Goal: Transaction & Acquisition: Register for event/course

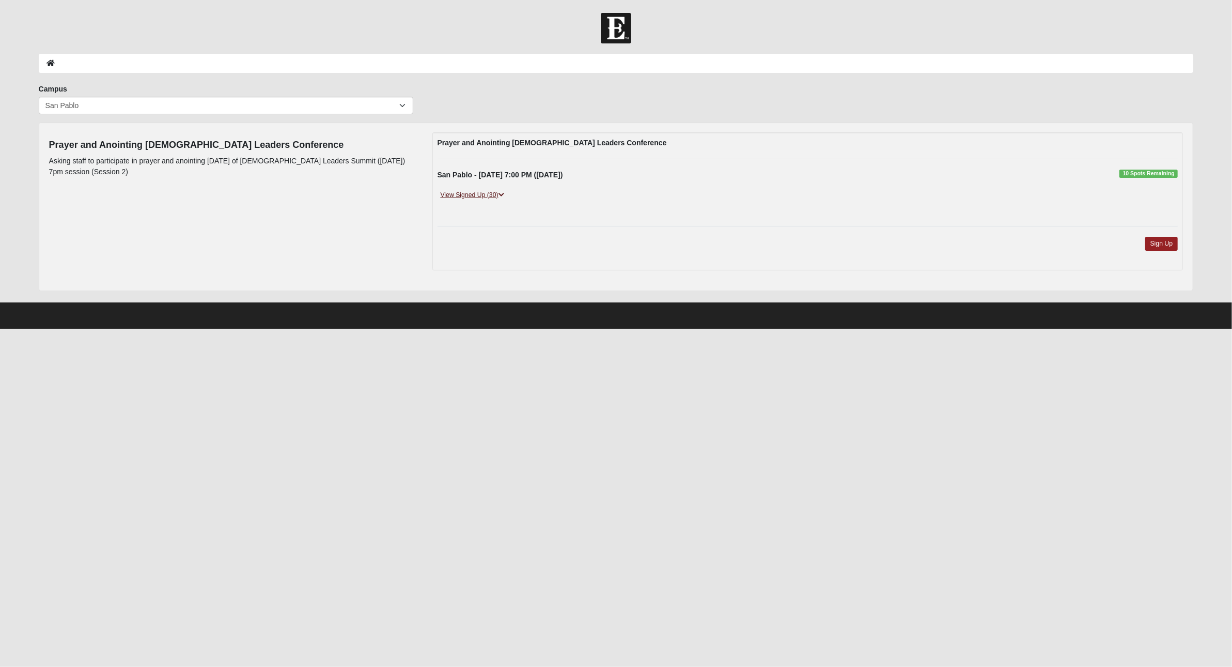
click at [479, 195] on link "View Signed Up (30)" at bounding box center [473, 195] width 70 height 11
click at [1161, 242] on link "Sign Up" at bounding box center [1162, 244] width 33 height 14
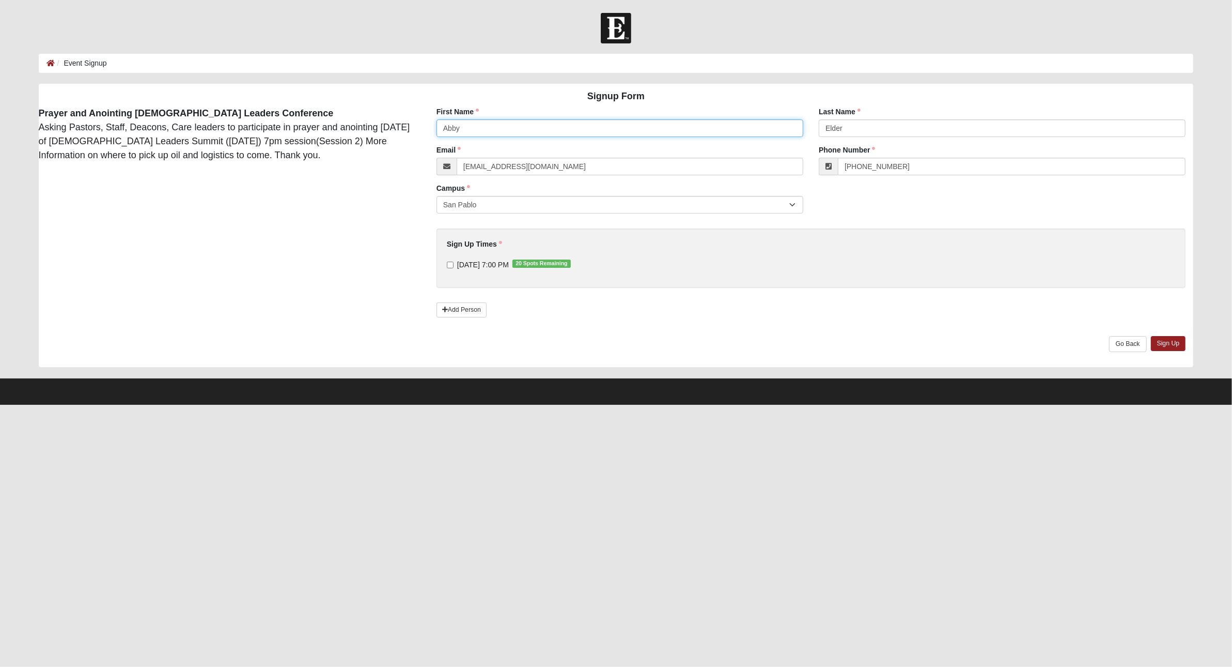
click at [483, 130] on input "Abby" at bounding box center [620, 128] width 367 height 18
type input "Glenn"
type input "Doyle"
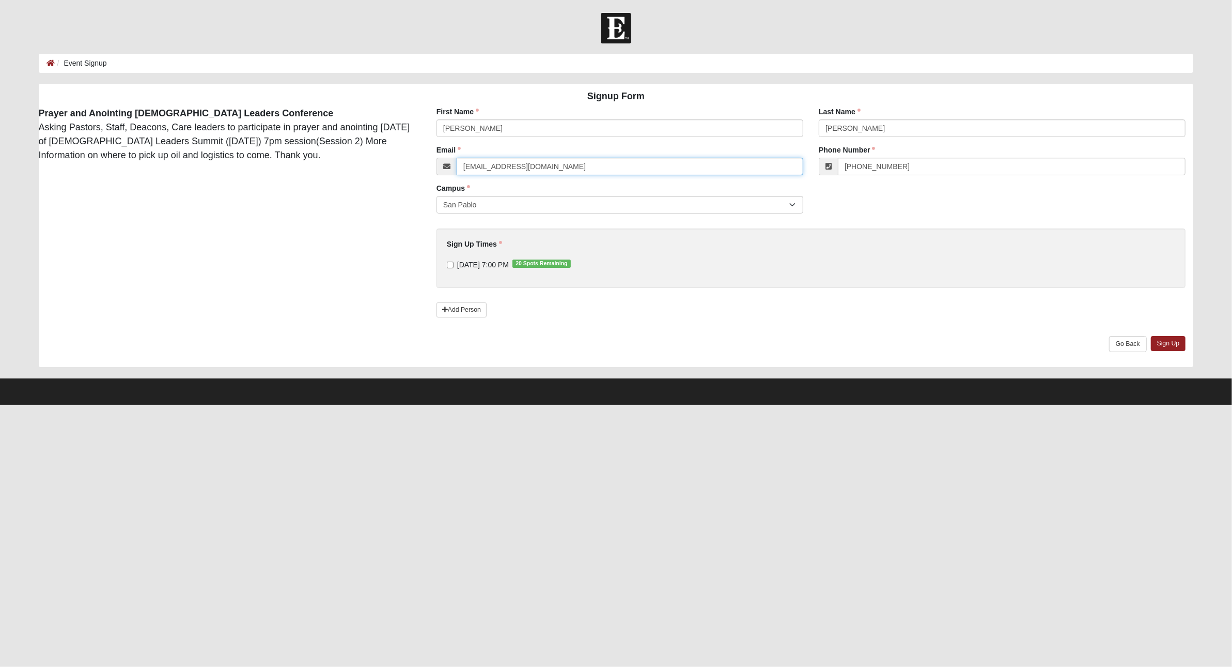
drag, startPoint x: 496, startPoint y: 166, endPoint x: 445, endPoint y: 169, distance: 50.7
click at [445, 169] on div "[EMAIL_ADDRESS][DOMAIN_NAME]" at bounding box center [620, 167] width 367 height 18
type input "glenn.doyle@coe22.com"
click at [905, 167] on input "[PHONE_NUMBER]" at bounding box center [1012, 167] width 348 height 18
drag, startPoint x: 905, startPoint y: 167, endPoint x: 825, endPoint y: 172, distance: 80.7
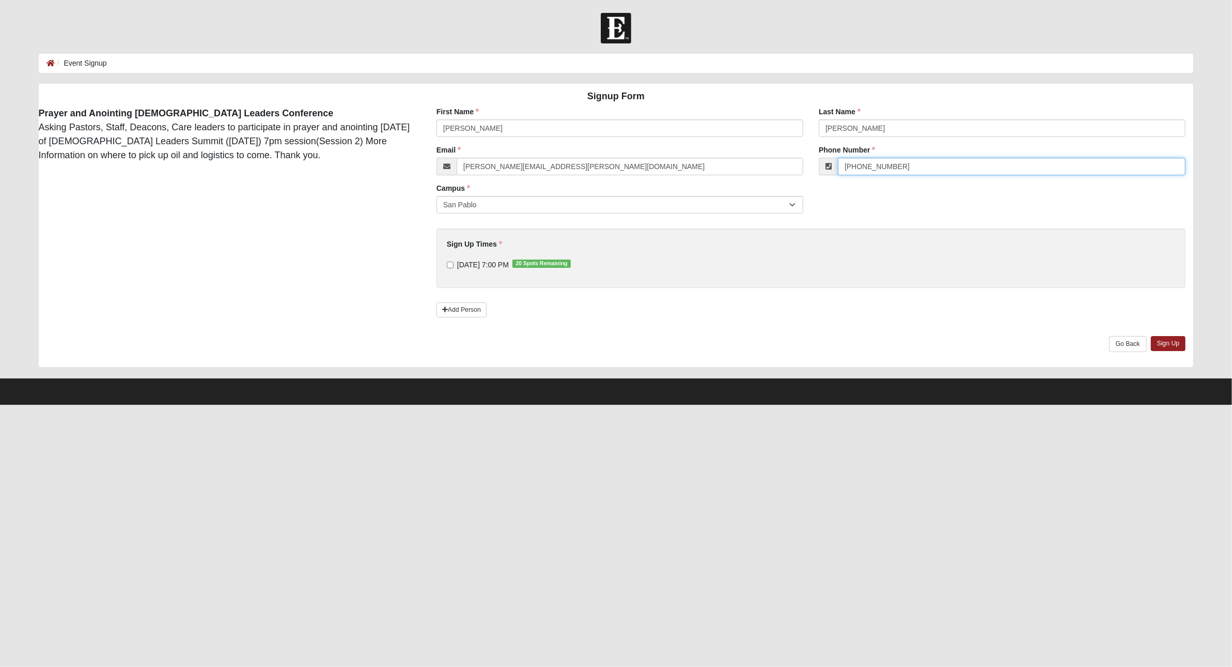
click at [825, 172] on div "[PHONE_NUMBER]" at bounding box center [1002, 167] width 367 height 18
paste input "(904) 514-9770"
drag, startPoint x: 879, startPoint y: 167, endPoint x: 804, endPoint y: 173, distance: 75.1
click at [804, 173] on div "First Name Glenn First Name is required. Last Name Doyle Last Name is required.…" at bounding box center [811, 236] width 781 height 260
click at [881, 166] on input "(904) 476-(904) 514-9770" at bounding box center [1012, 167] width 348 height 18
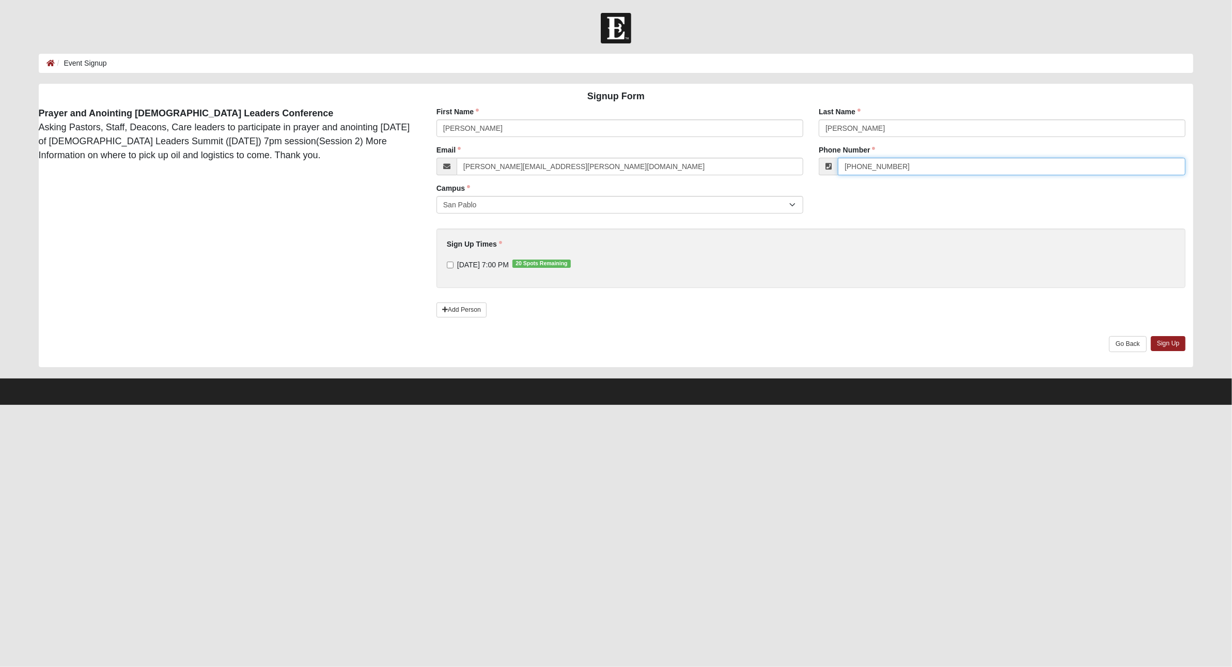
type input "(904) 514-9770"
click at [449, 262] on input "9/8/2025 7:00 PM 20 Spots Remaining" at bounding box center [450, 264] width 7 height 7
checkbox input "true"
click at [1177, 344] on link "Sign Up" at bounding box center [1168, 343] width 35 height 15
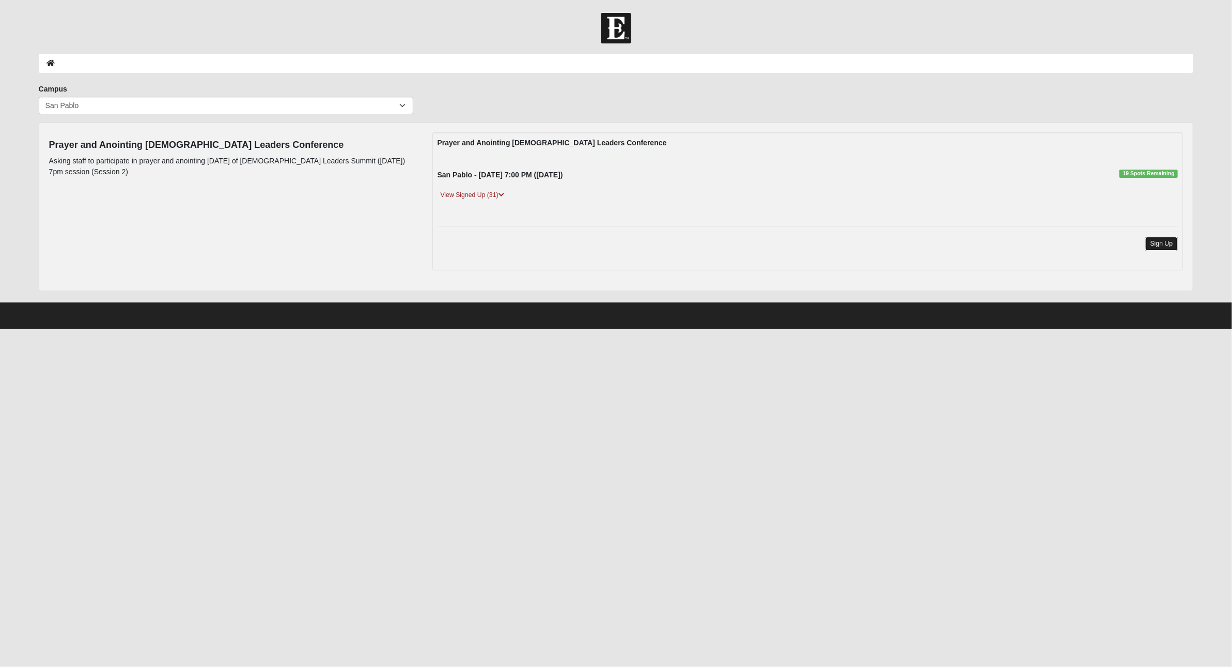
click at [1165, 241] on link "Sign Up" at bounding box center [1162, 244] width 33 height 14
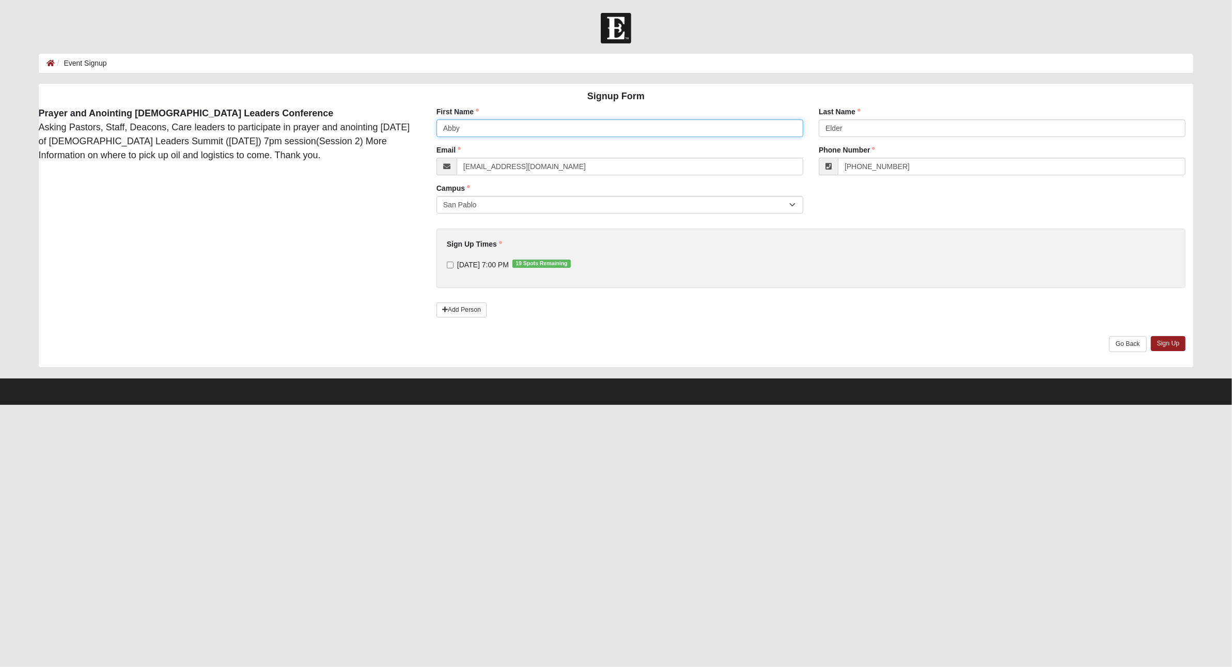
drag, startPoint x: 491, startPoint y: 127, endPoint x: 408, endPoint y: 126, distance: 83.2
click at [408, 126] on div "Signup Form Prayer and Anointing Church Leaders Conference Asking Pastors, Staf…" at bounding box center [616, 225] width 1171 height 283
type input "Lars"
type input "Petersen"
drag, startPoint x: 496, startPoint y: 167, endPoint x: 444, endPoint y: 169, distance: 51.7
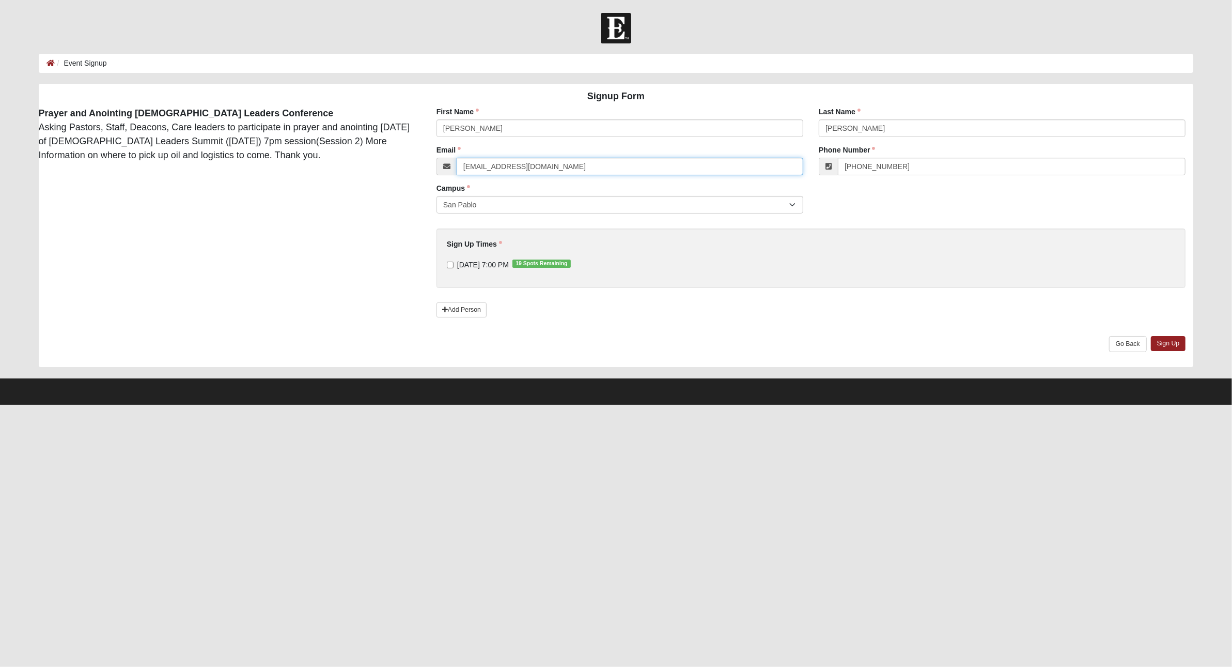
click at [444, 169] on div "[EMAIL_ADDRESS][DOMAIN_NAME]" at bounding box center [620, 167] width 367 height 18
type input "lars.petersen@coe22.com"
click at [911, 168] on input "(904) 476-1188" at bounding box center [1012, 167] width 348 height 18
type input "904465"
click at [451, 267] on input "9/8/2025 7:00 PM 19 Spots Remaining" at bounding box center [450, 264] width 7 height 7
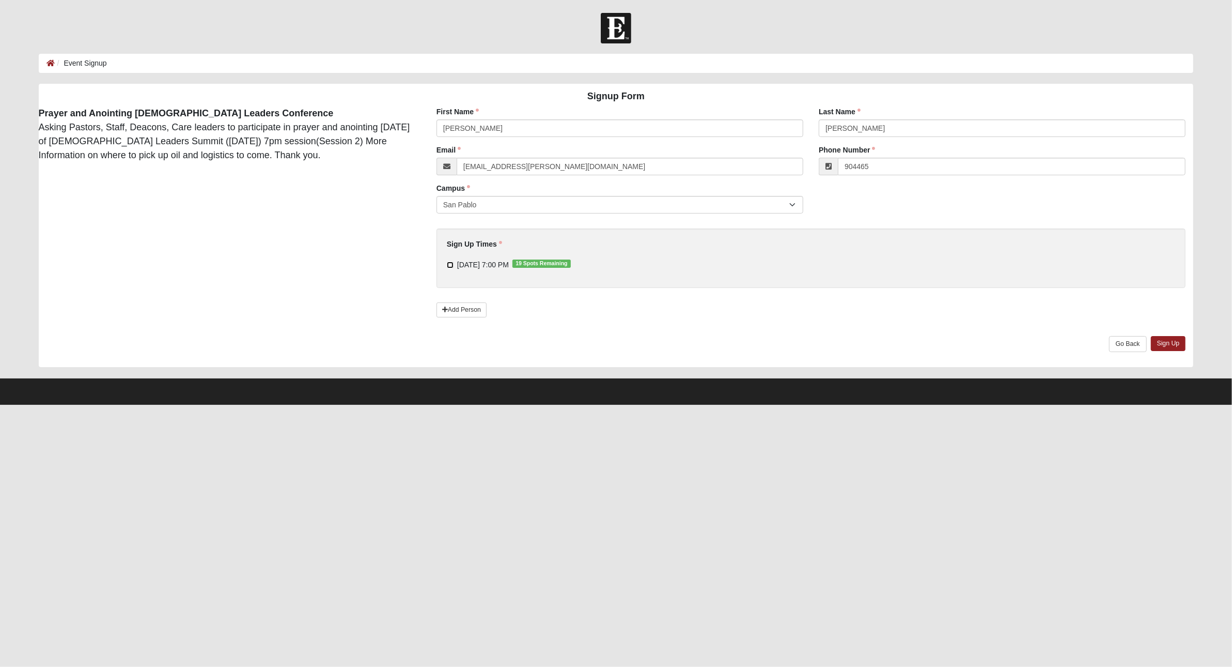
checkbox input "true"
click at [1168, 351] on link "Sign Up" at bounding box center [1168, 343] width 35 height 15
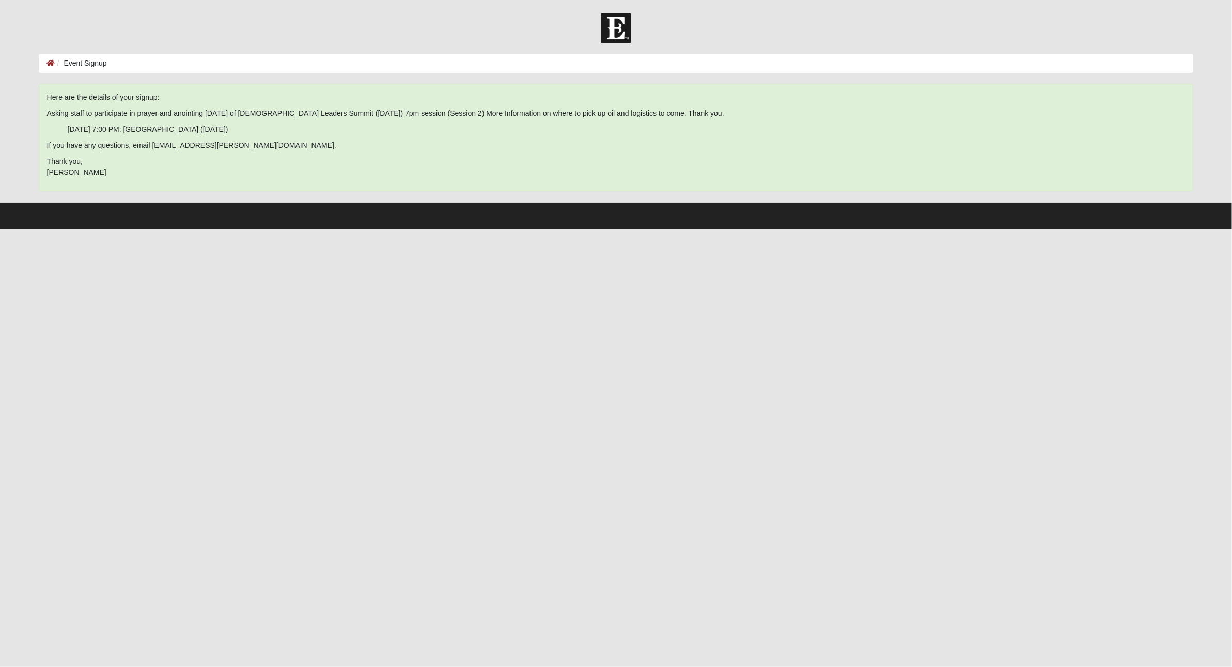
click at [719, 62] on ol "Event Signup" at bounding box center [616, 63] width 1155 height 19
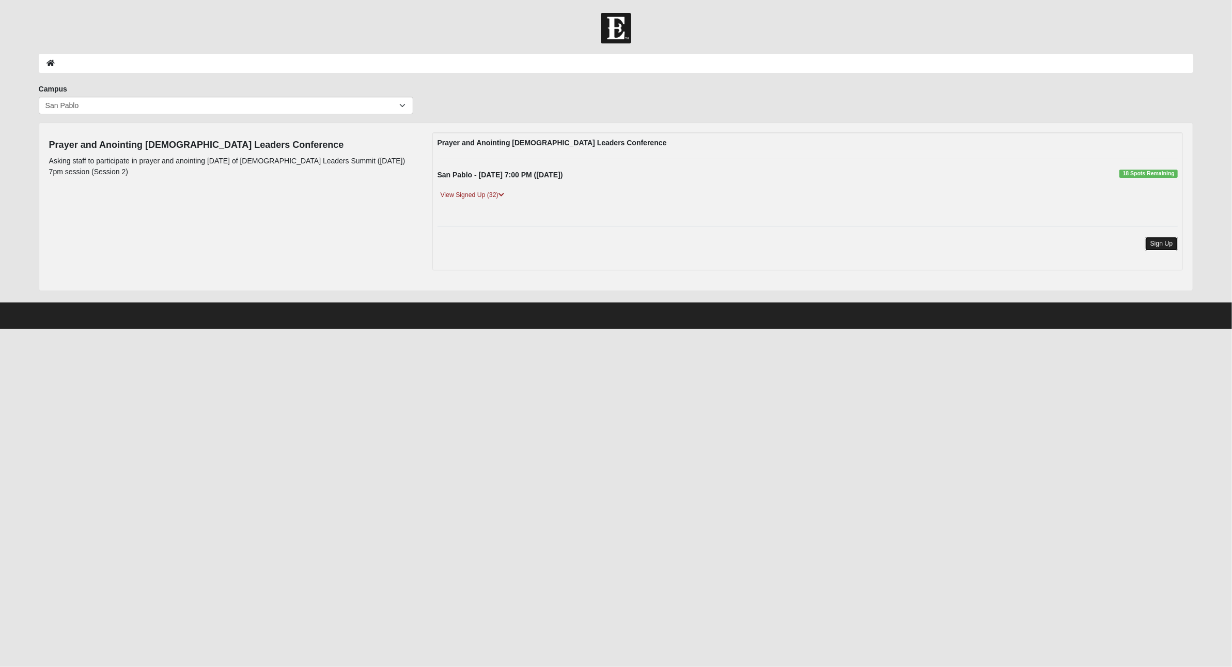
click at [1161, 244] on link "Sign Up" at bounding box center [1162, 244] width 33 height 14
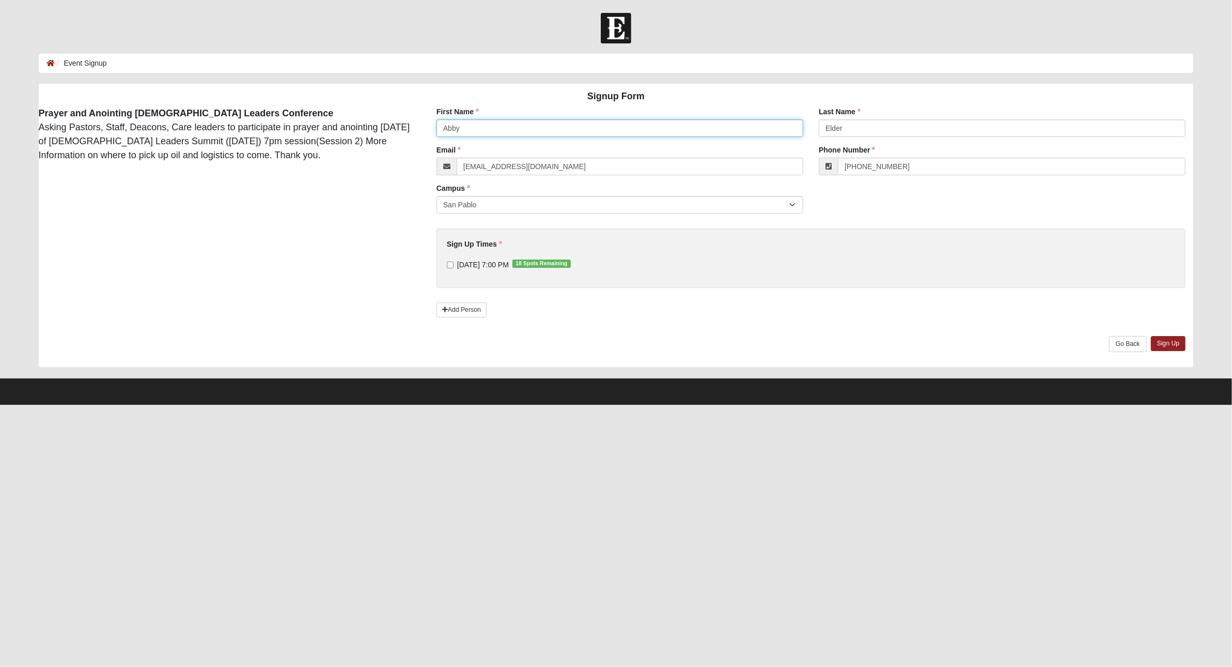
click at [480, 132] on input "Abby" at bounding box center [620, 128] width 367 height 18
type input "Joby"
type input "Haskell"
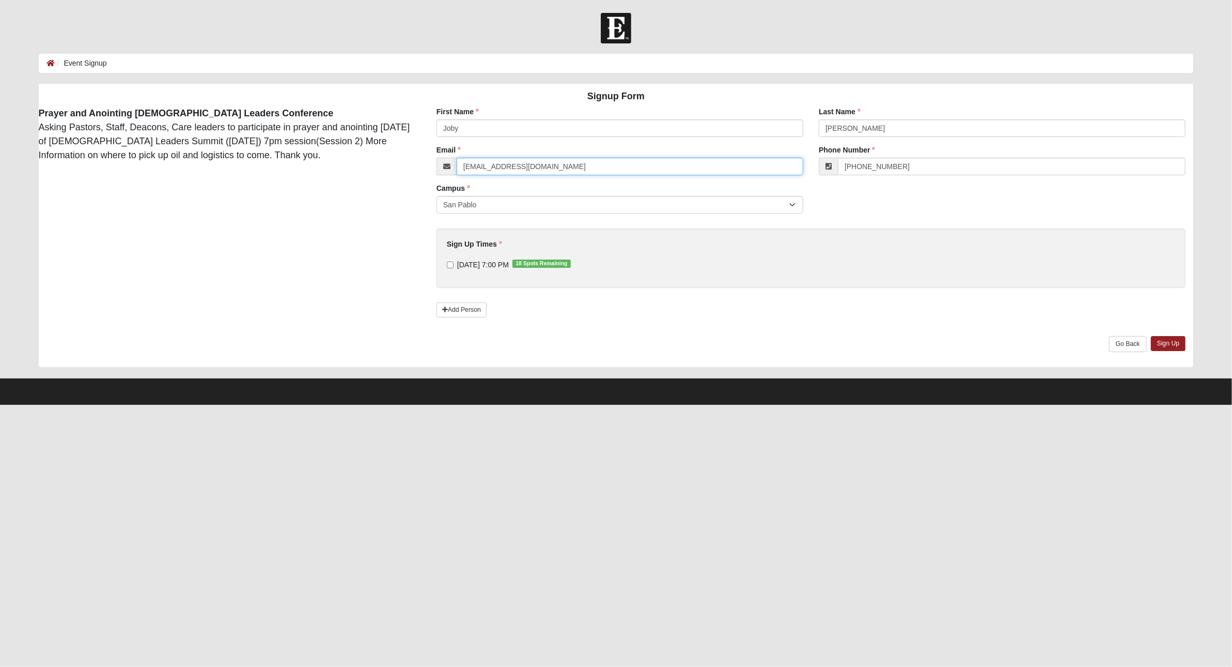
drag, startPoint x: 496, startPoint y: 166, endPoint x: 449, endPoint y: 166, distance: 47.0
click at [450, 166] on div "abby.elder@coe22.com" at bounding box center [620, 167] width 367 height 18
type input "joby.haskell@coe22.com"
click at [926, 166] on input "[PHONE_NUMBER]" at bounding box center [1012, 167] width 348 height 18
type input "(904) 472-9269"
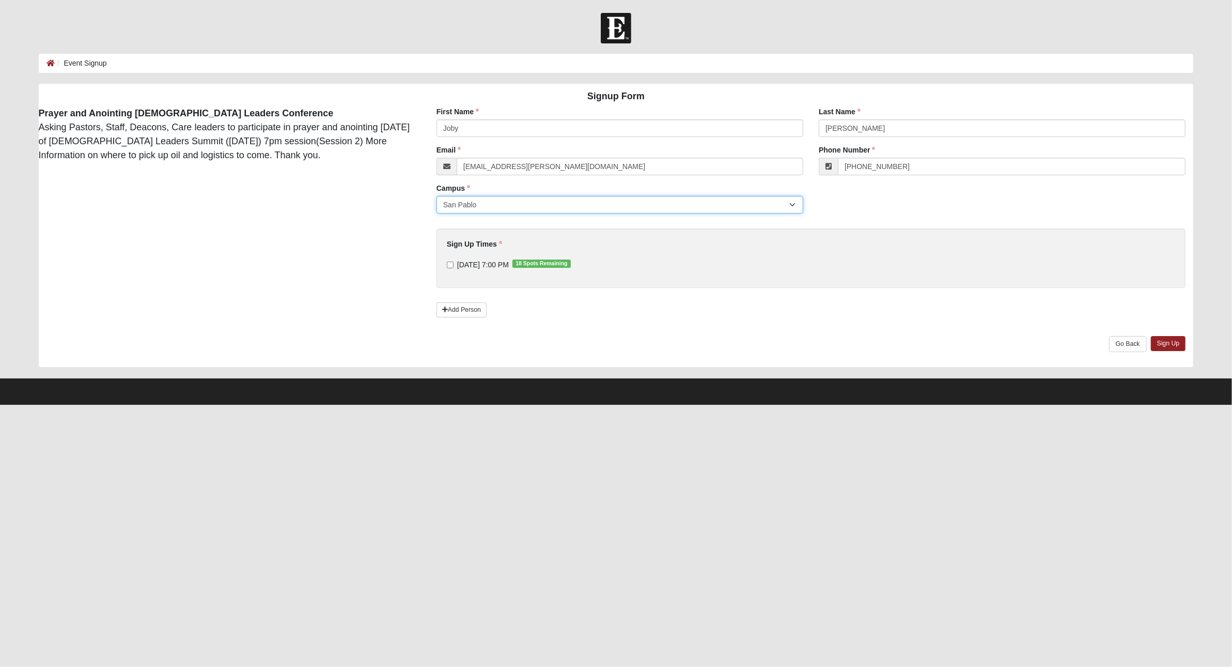
click at [561, 204] on select "San Pablo" at bounding box center [620, 205] width 367 height 18
click at [437, 196] on select "San Pablo" at bounding box center [620, 205] width 367 height 18
click at [451, 265] on input "9/8/2025 7:00 PM 18 Spots Remaining" at bounding box center [450, 264] width 7 height 7
checkbox input "true"
click at [1176, 347] on link "Sign Up" at bounding box center [1168, 343] width 35 height 15
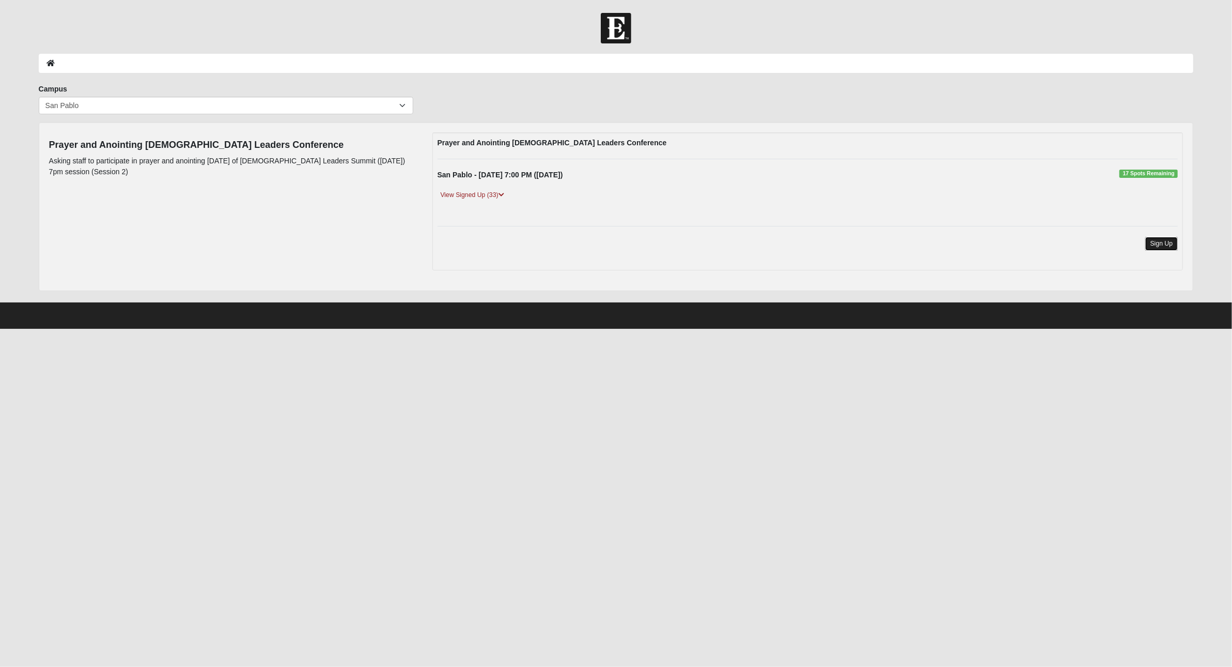
click at [1162, 240] on link "Sign Up" at bounding box center [1162, 244] width 33 height 14
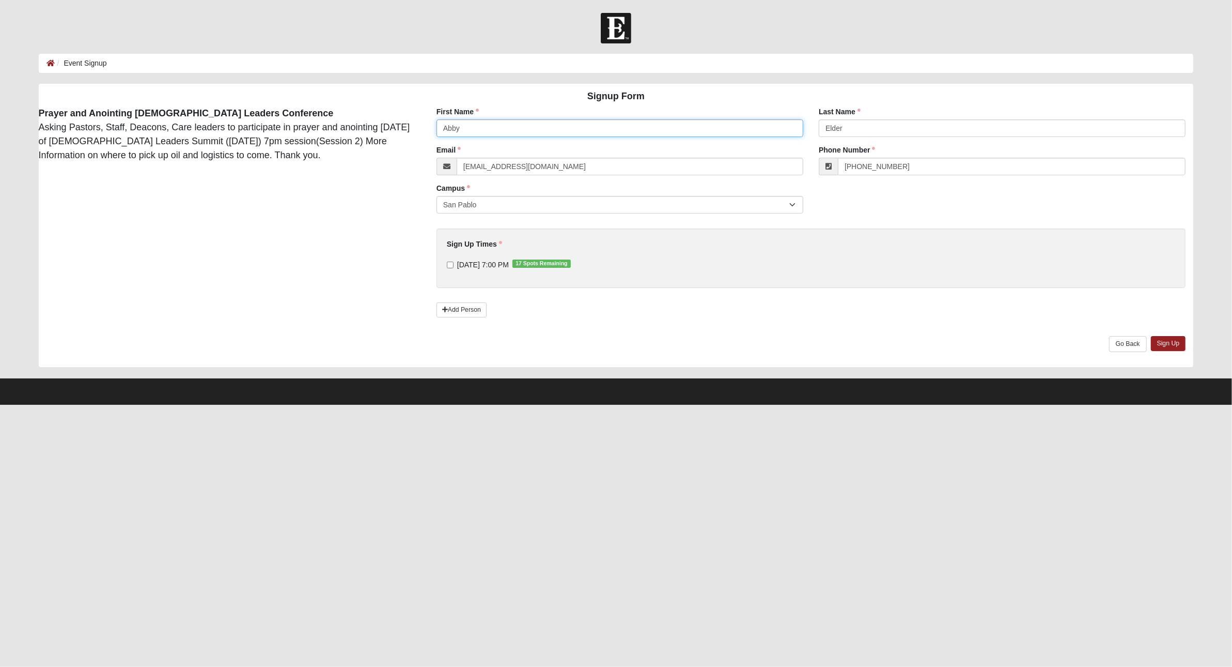
click at [469, 132] on input "Abby" at bounding box center [620, 128] width 367 height 18
type input "Rick"
type input "g"
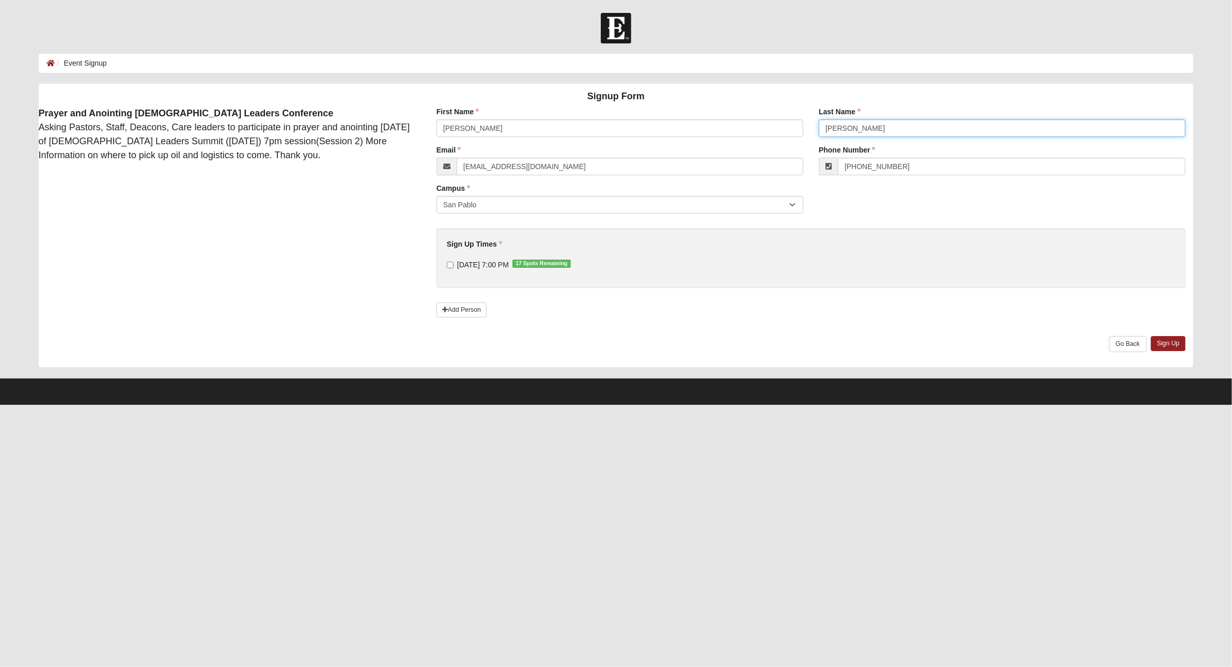
type input "Graham"
click at [496, 167] on input "[EMAIL_ADDRESS][DOMAIN_NAME]" at bounding box center [630, 167] width 347 height 18
type input "rick.graham@coe22.com"
click at [908, 161] on input "[PHONE_NUMBER]" at bounding box center [1012, 167] width 348 height 18
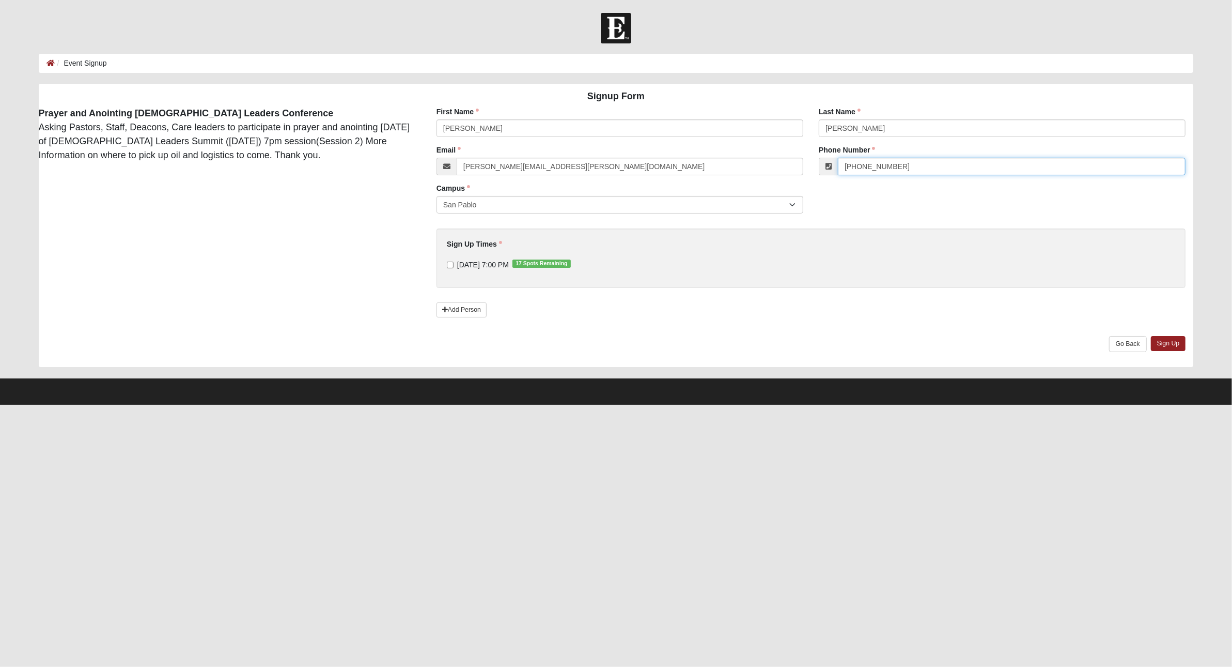
click at [908, 161] on input "[PHONE_NUMBER]" at bounding box center [1012, 167] width 348 height 18
type input "(210) 559-1732"
click at [450, 265] on input "9/8/2025 7:00 PM 17 Spots Remaining" at bounding box center [450, 264] width 7 height 7
checkbox input "true"
click at [1173, 343] on link "Sign Up" at bounding box center [1168, 343] width 35 height 15
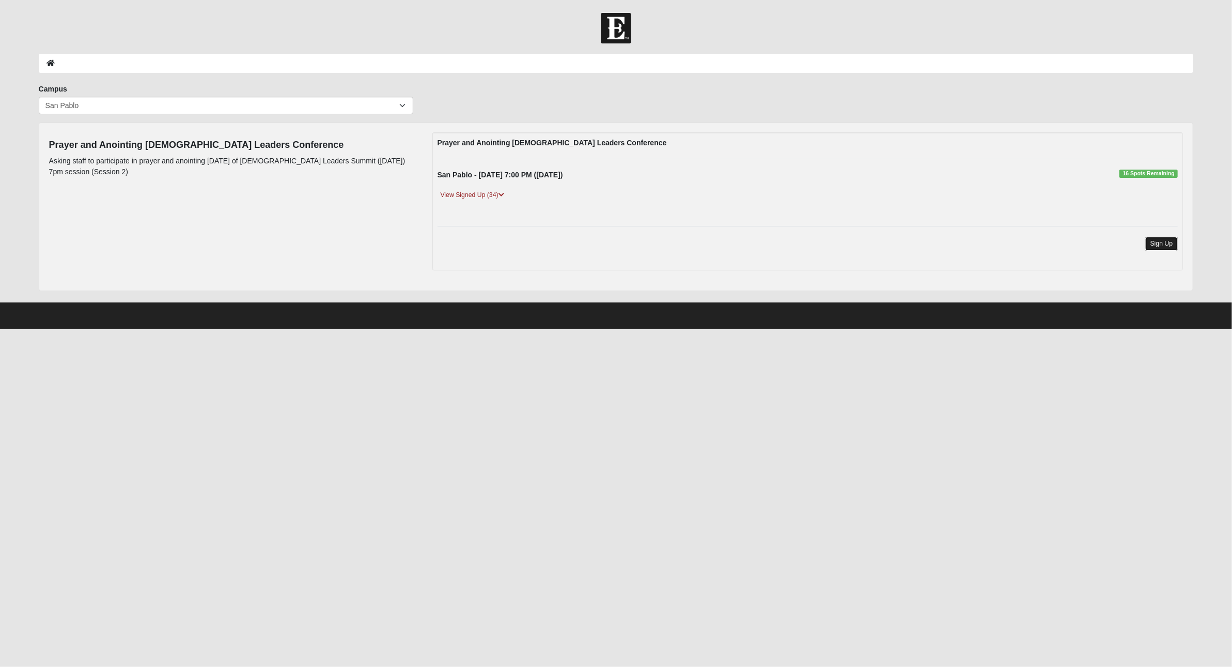
click at [1169, 239] on link "Sign Up" at bounding box center [1162, 244] width 33 height 14
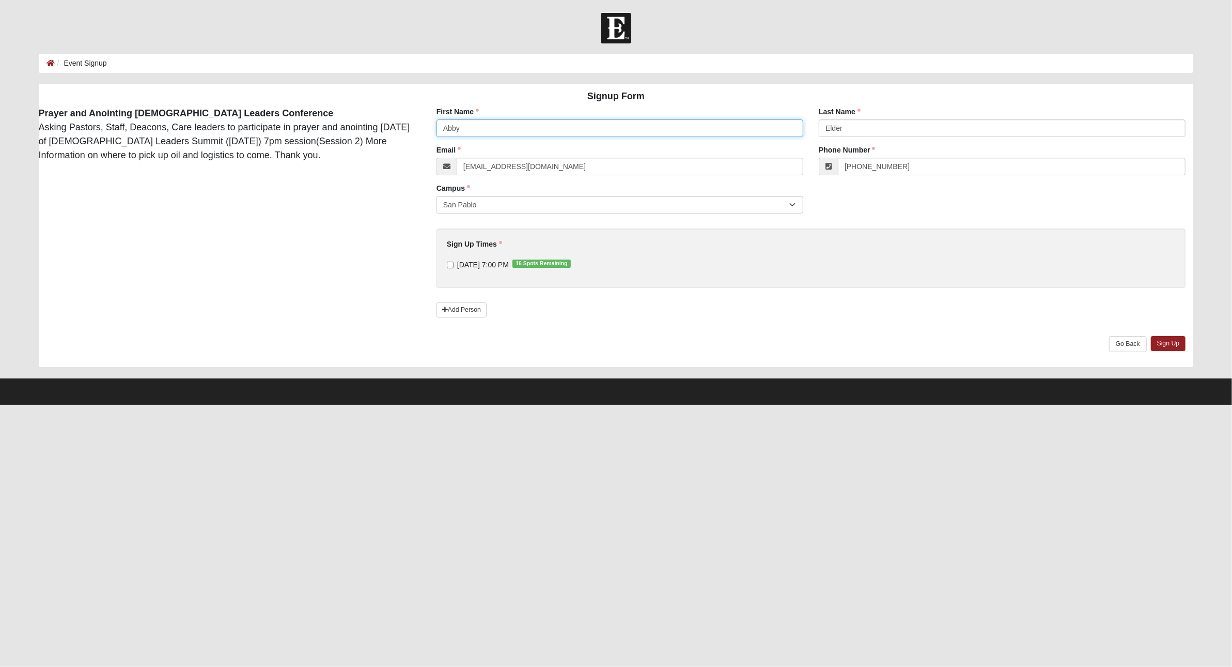
click at [470, 133] on input "Abby" at bounding box center [620, 128] width 367 height 18
type input "[PERSON_NAME]"
type input "Chandler"
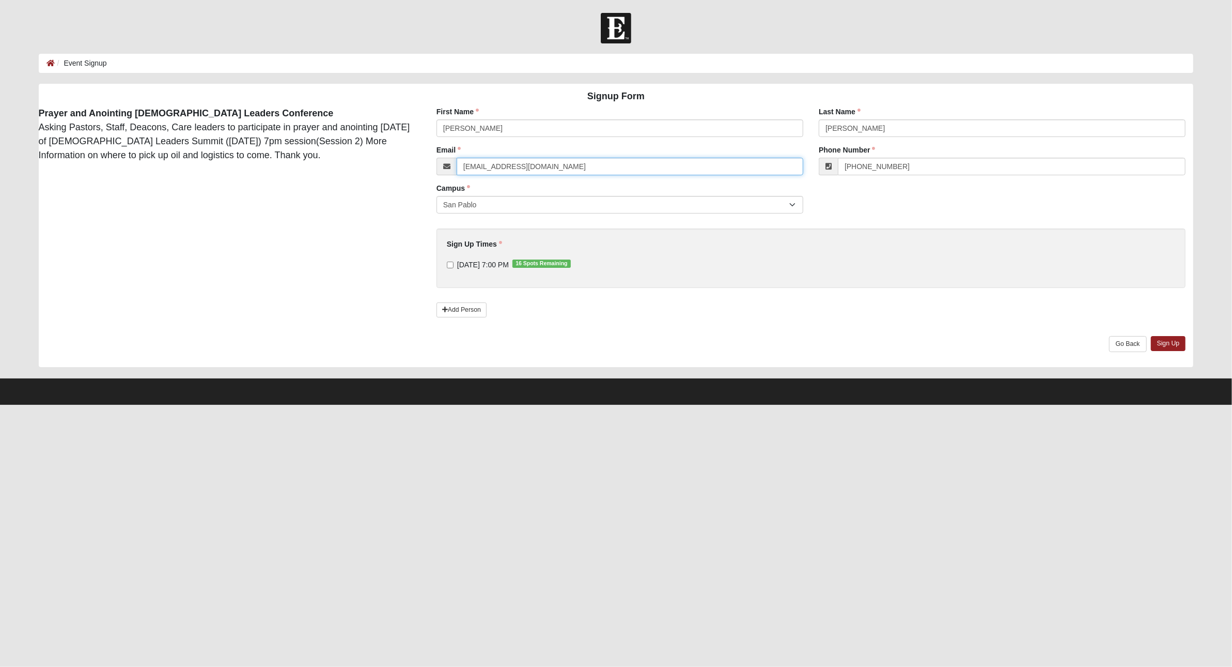
click at [496, 167] on input "[EMAIL_ADDRESS][DOMAIN_NAME]" at bounding box center [630, 167] width 347 height 18
type input "barry.chandler@coe22.com"
click at [923, 167] on input "[PHONE_NUMBER]" at bounding box center [1012, 167] width 348 height 18
type input "(904) 994-4431"
click at [449, 263] on input "9/8/2025 7:00 PM 16 Spots Remaining" at bounding box center [450, 264] width 7 height 7
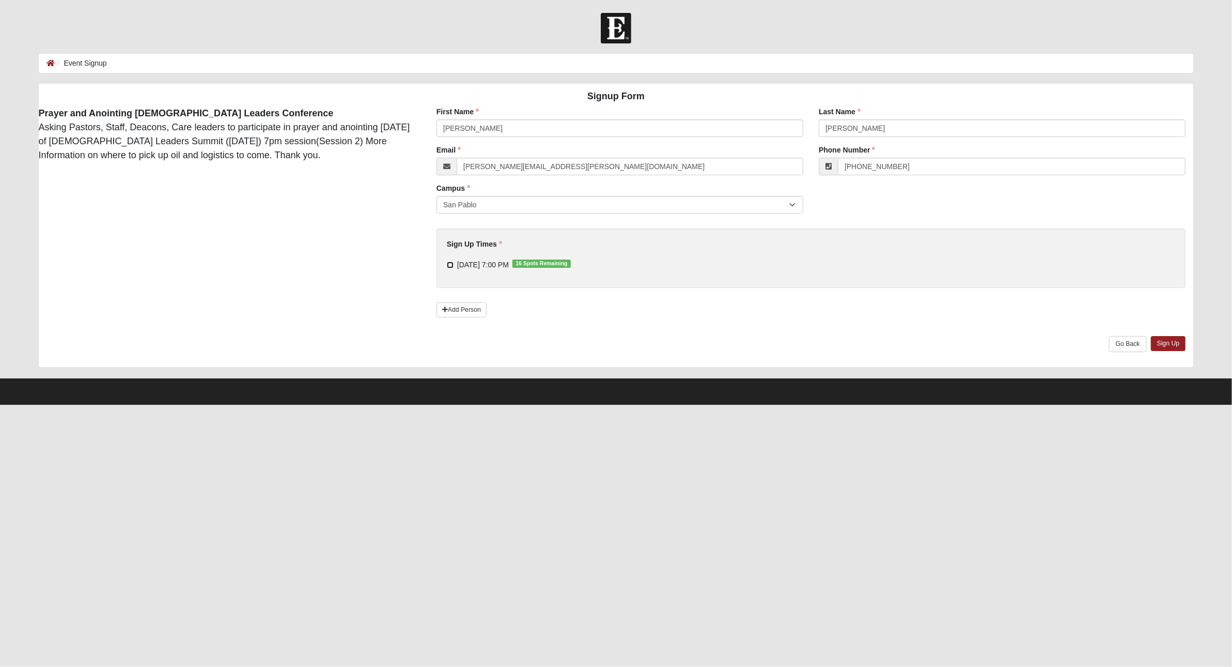
checkbox input "true"
click at [1165, 343] on link "Sign Up" at bounding box center [1168, 343] width 35 height 15
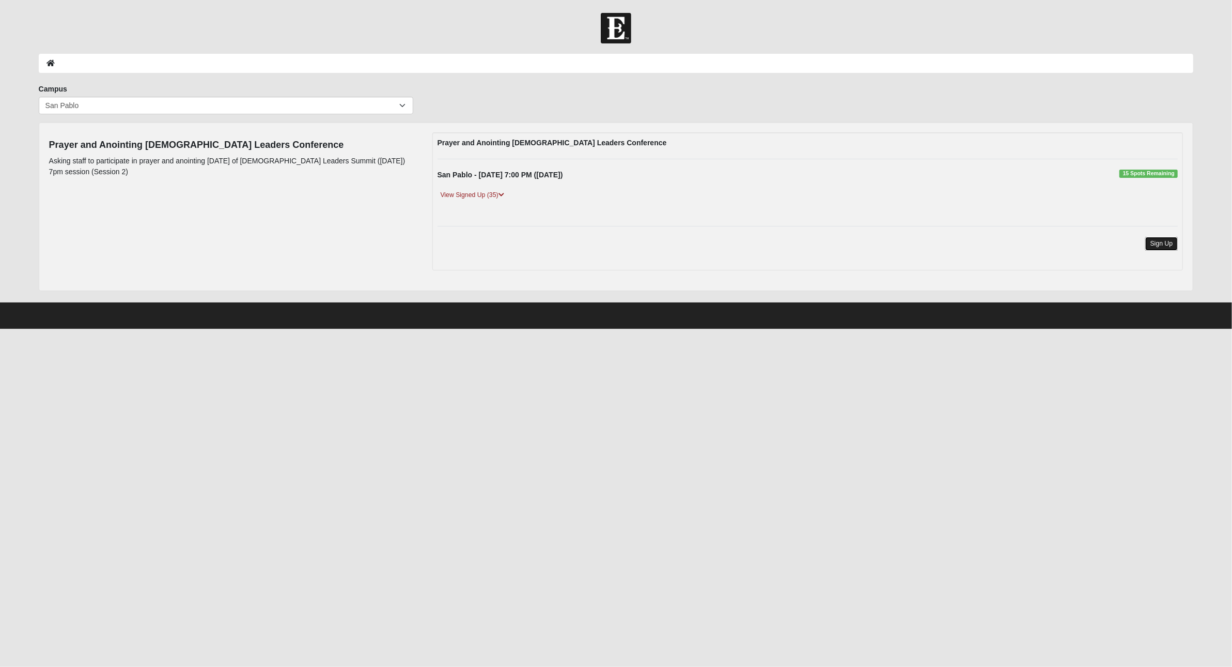
click at [1168, 242] on link "Sign Up" at bounding box center [1162, 244] width 33 height 14
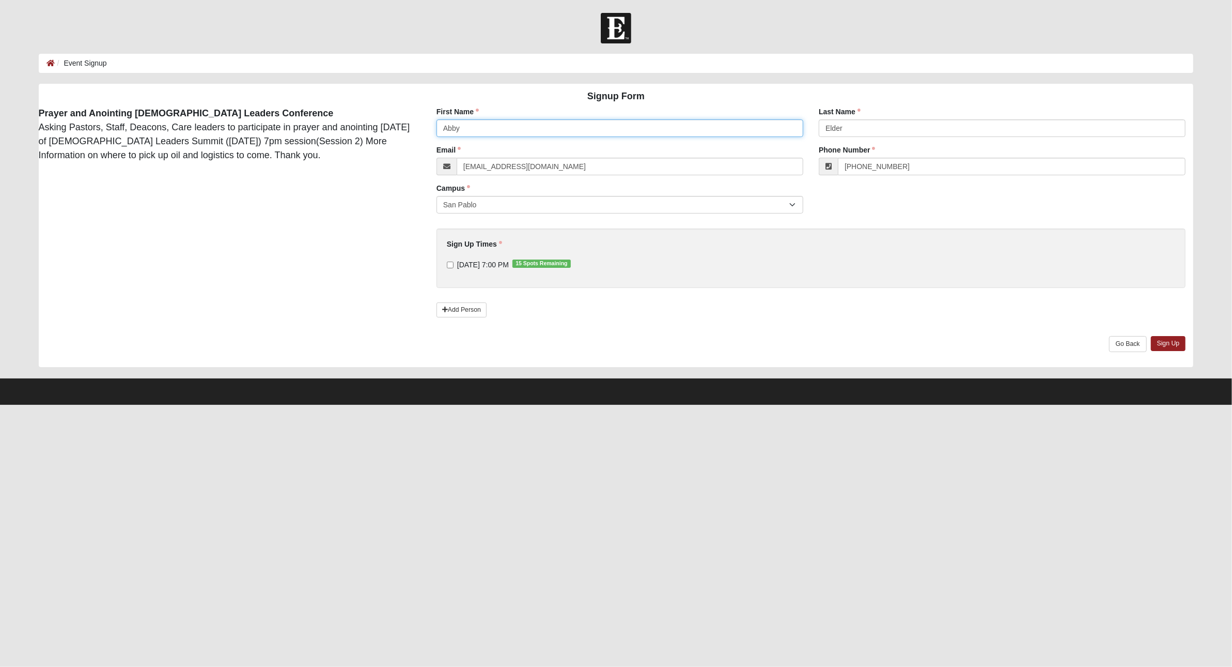
click at [470, 127] on input "Abby" at bounding box center [620, 128] width 367 height 18
type input "[PERSON_NAME]"
type input "Buckles"
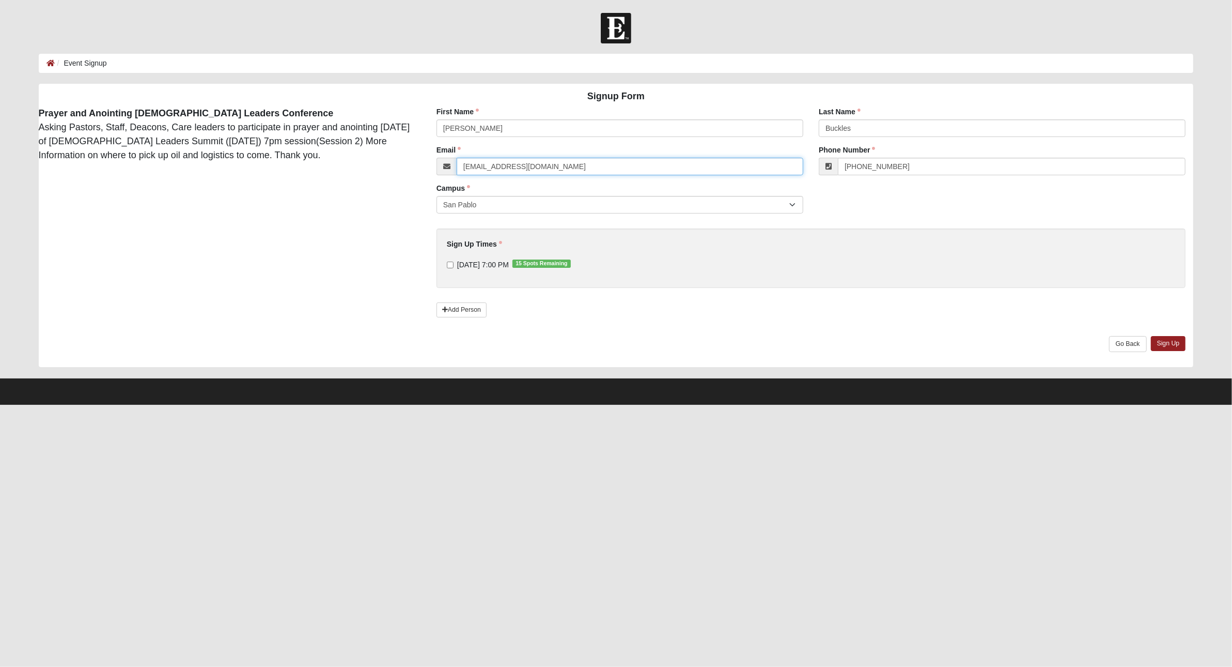
click at [497, 164] on input "abby.elder@coe22.com" at bounding box center [630, 167] width 347 height 18
type input "dan.buckles@coe22.com"
click at [910, 164] on input "[PHONE_NUMBER]" at bounding box center [1012, 167] width 348 height 18
type input "(904) 315-8740"
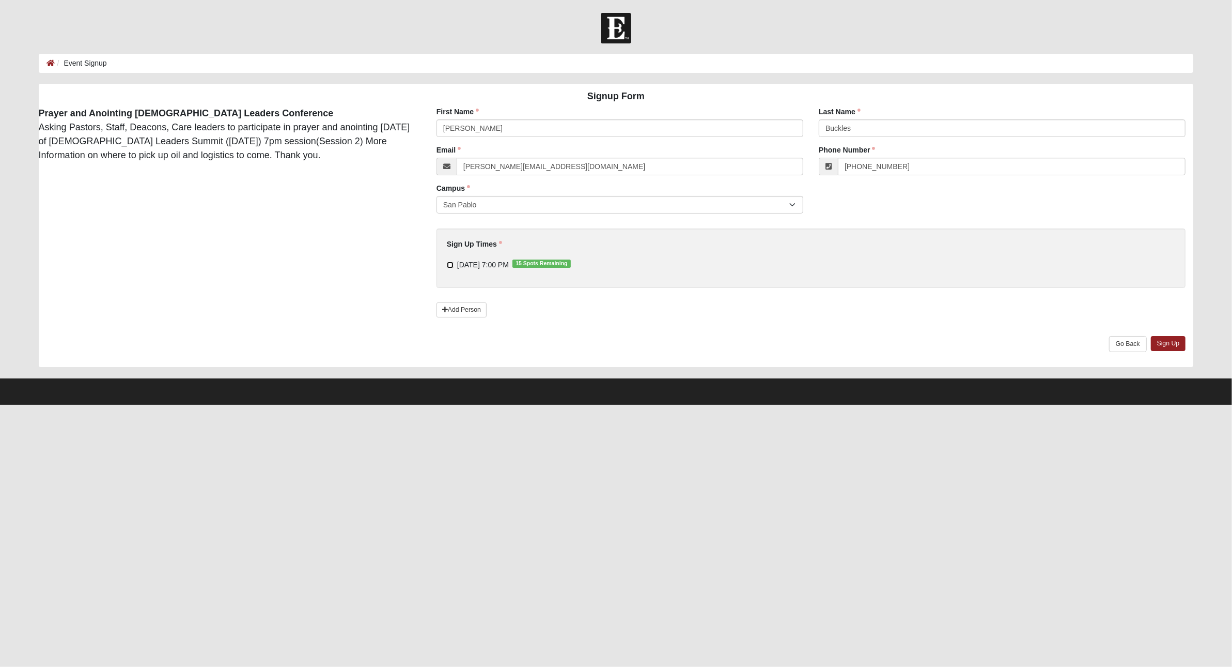
click at [448, 264] on input "9/8/2025 7:00 PM 15 Spots Remaining" at bounding box center [450, 264] width 7 height 7
checkbox input "true"
click at [1164, 344] on link "Sign Up" at bounding box center [1168, 343] width 35 height 15
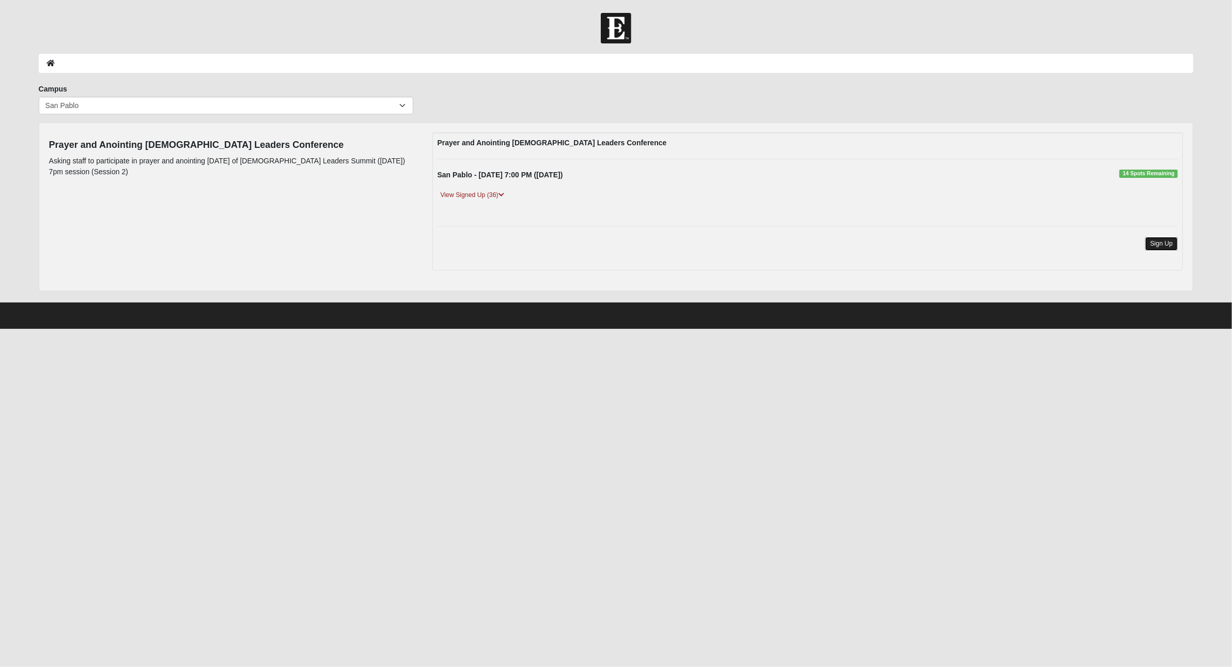
click at [1166, 245] on link "Sign Up" at bounding box center [1162, 244] width 33 height 14
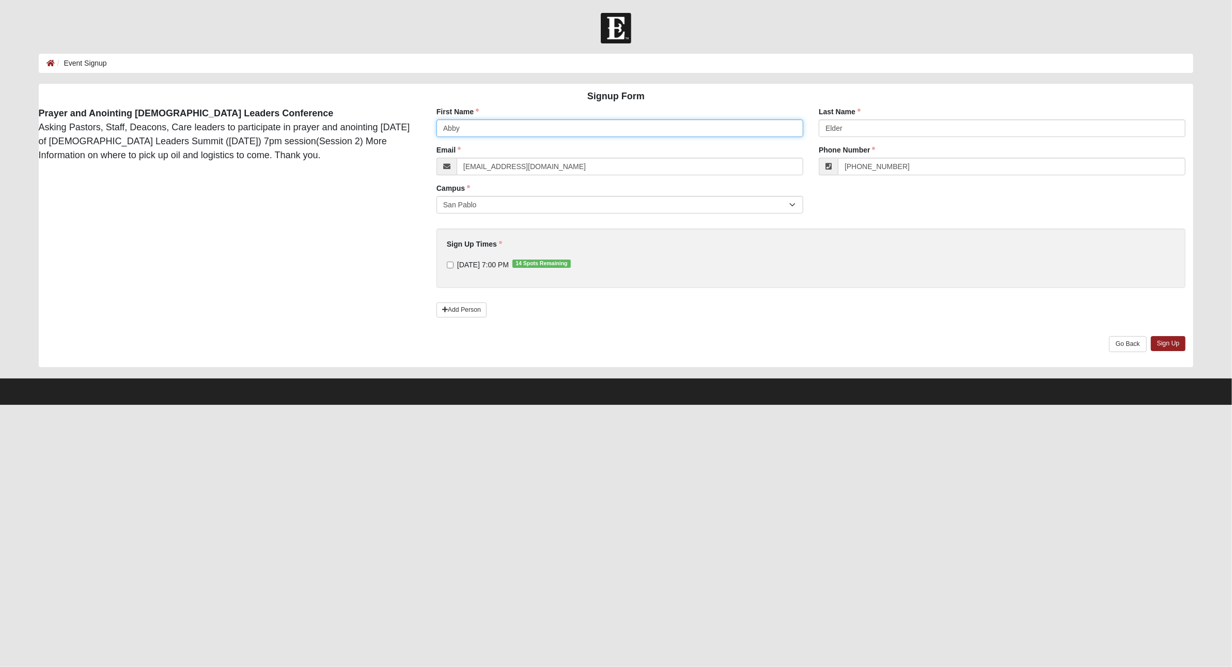
click at [505, 131] on input "Abby" at bounding box center [620, 128] width 367 height 18
type input "Allan"
type input "MacCurrach"
click at [910, 164] on input "(904) 476-1188" at bounding box center [1012, 167] width 348 height 18
type input "(904) 226-3465"
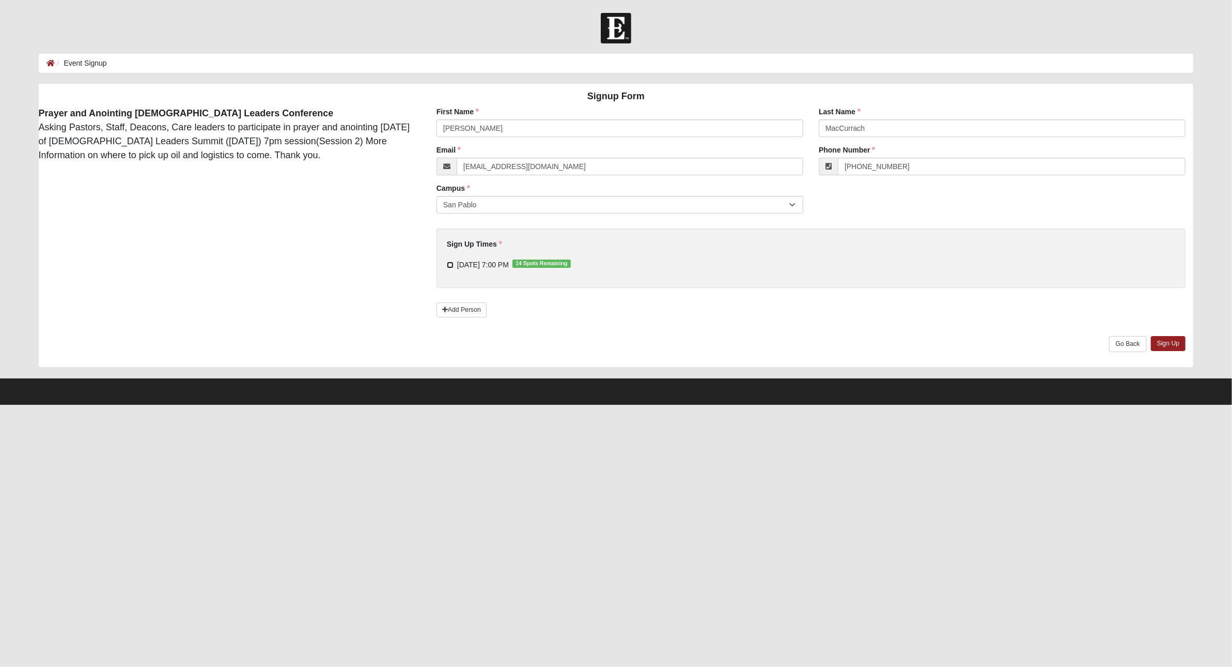
click at [450, 266] on input "9/8/2025 7:00 PM 14 Spots Remaining" at bounding box center [450, 264] width 7 height 7
checkbox input "true"
click at [1177, 340] on link "Sign Up" at bounding box center [1168, 343] width 35 height 15
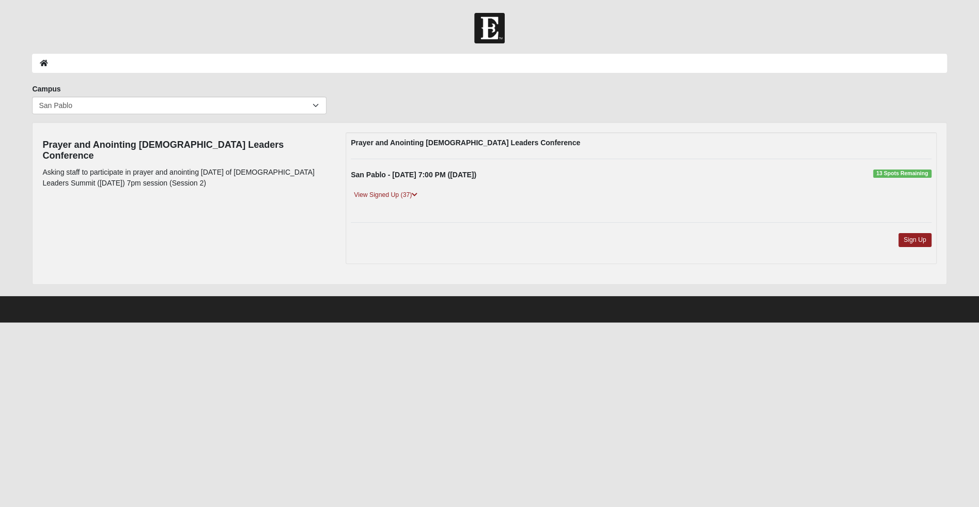
click at [422, 199] on div "View Signed Up (37)" at bounding box center [641, 201] width 596 height 23
click at [417, 193] on icon at bounding box center [415, 195] width 6 height 6
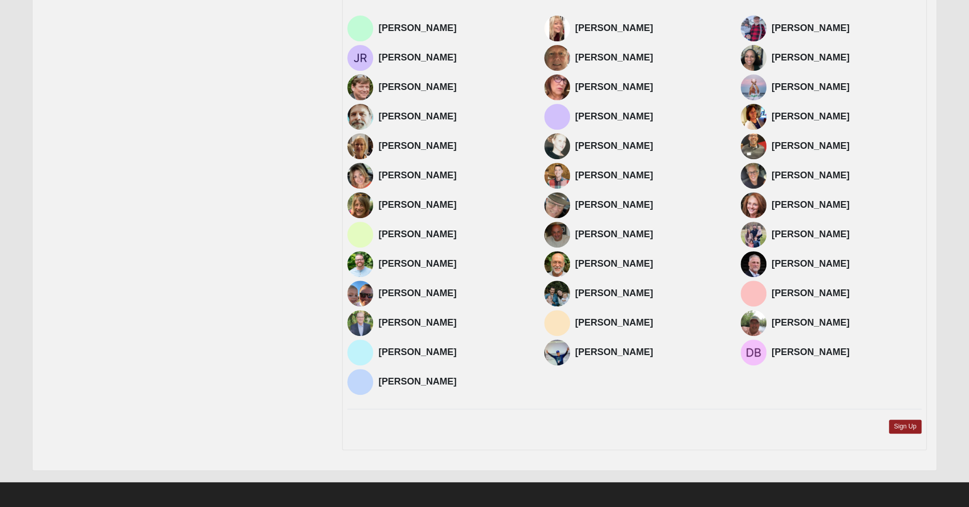
scroll to position [204, 0]
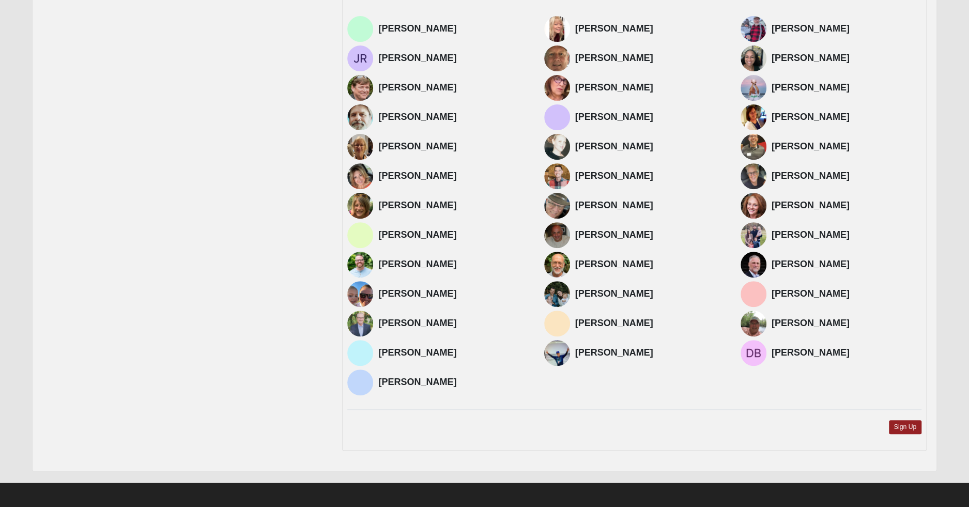
click at [363, 381] on img at bounding box center [360, 382] width 26 height 26
click at [408, 380] on h4 "[PERSON_NAME]" at bounding box center [453, 382] width 150 height 11
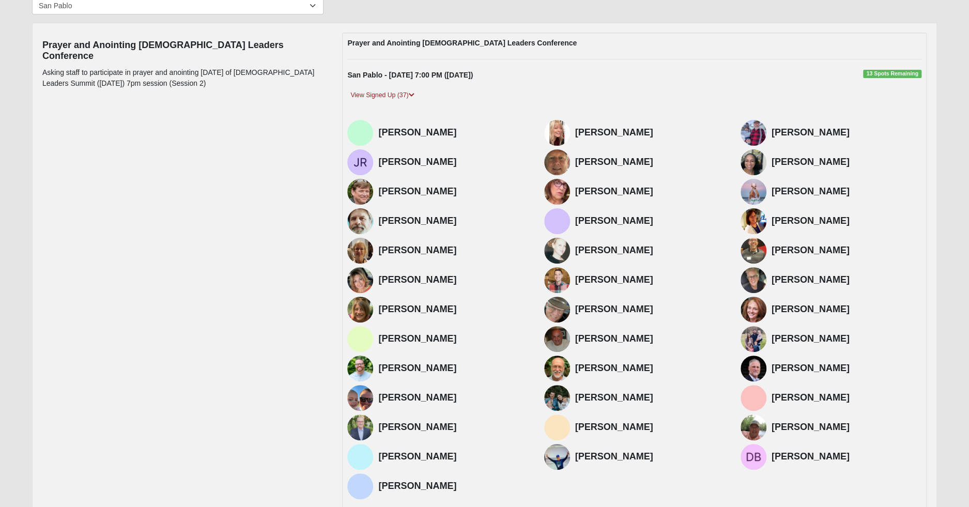
scroll to position [204, 0]
